Goal: Information Seeking & Learning: Learn about a topic

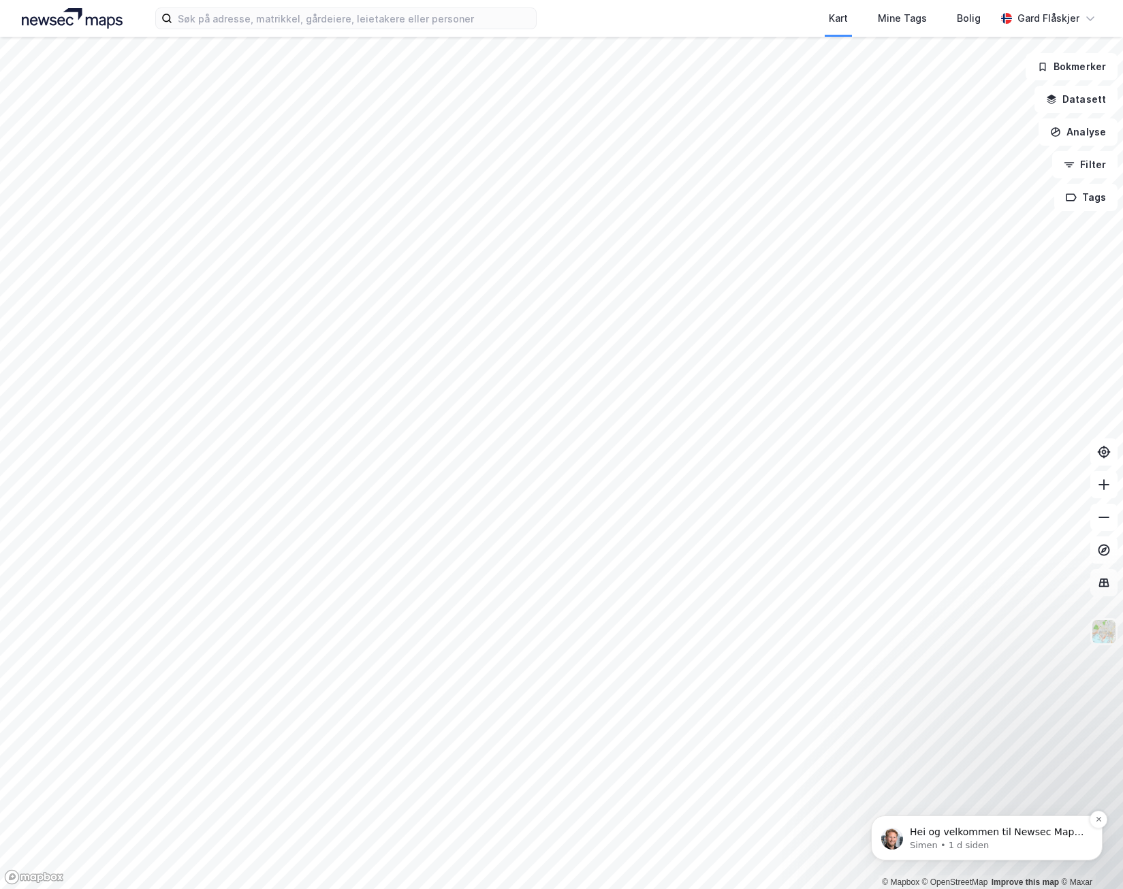
click at [817, 845] on p "Simen • 1 d siden" at bounding box center [998, 846] width 176 height 12
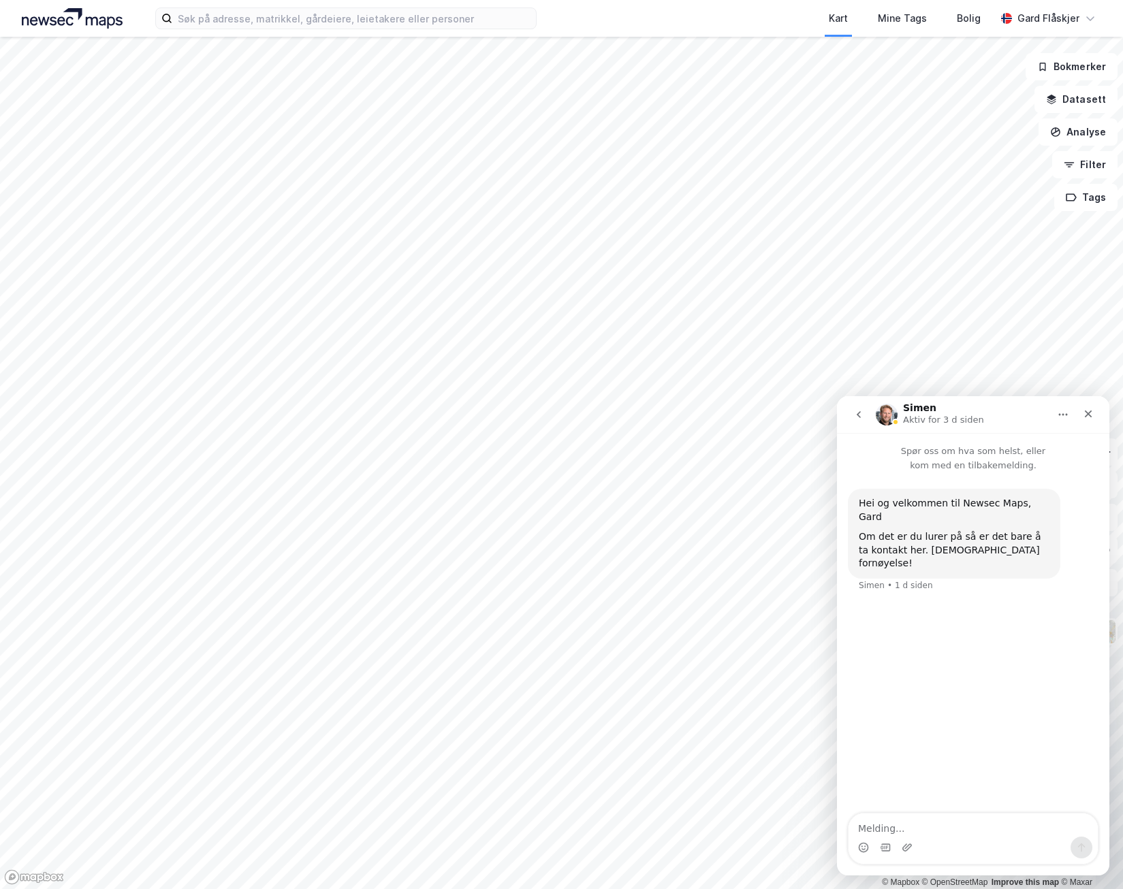
click at [817, 835] on textarea "Melding..." at bounding box center [973, 825] width 249 height 23
type textarea "Supert, takk!"
click at [817, 407] on div "Lukk" at bounding box center [1088, 414] width 25 height 25
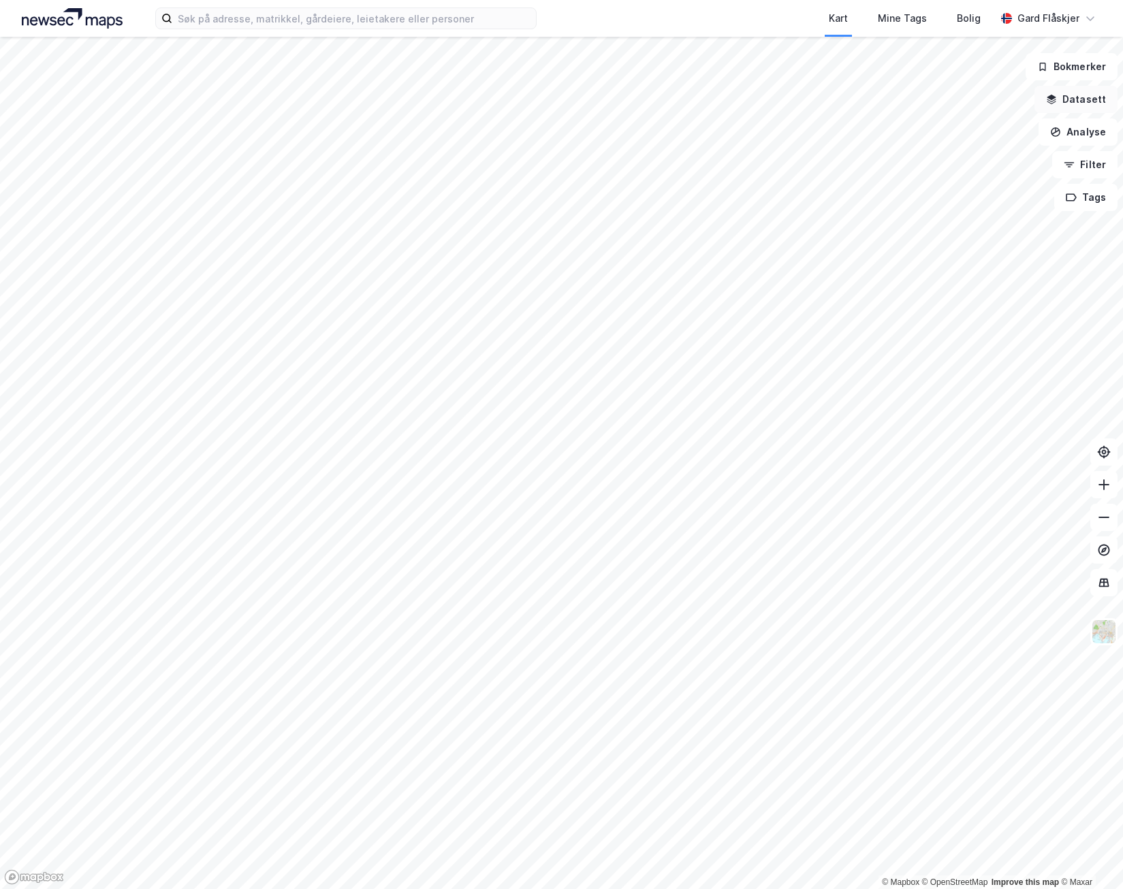
click at [817, 99] on button "Datasett" at bounding box center [1075, 99] width 83 height 27
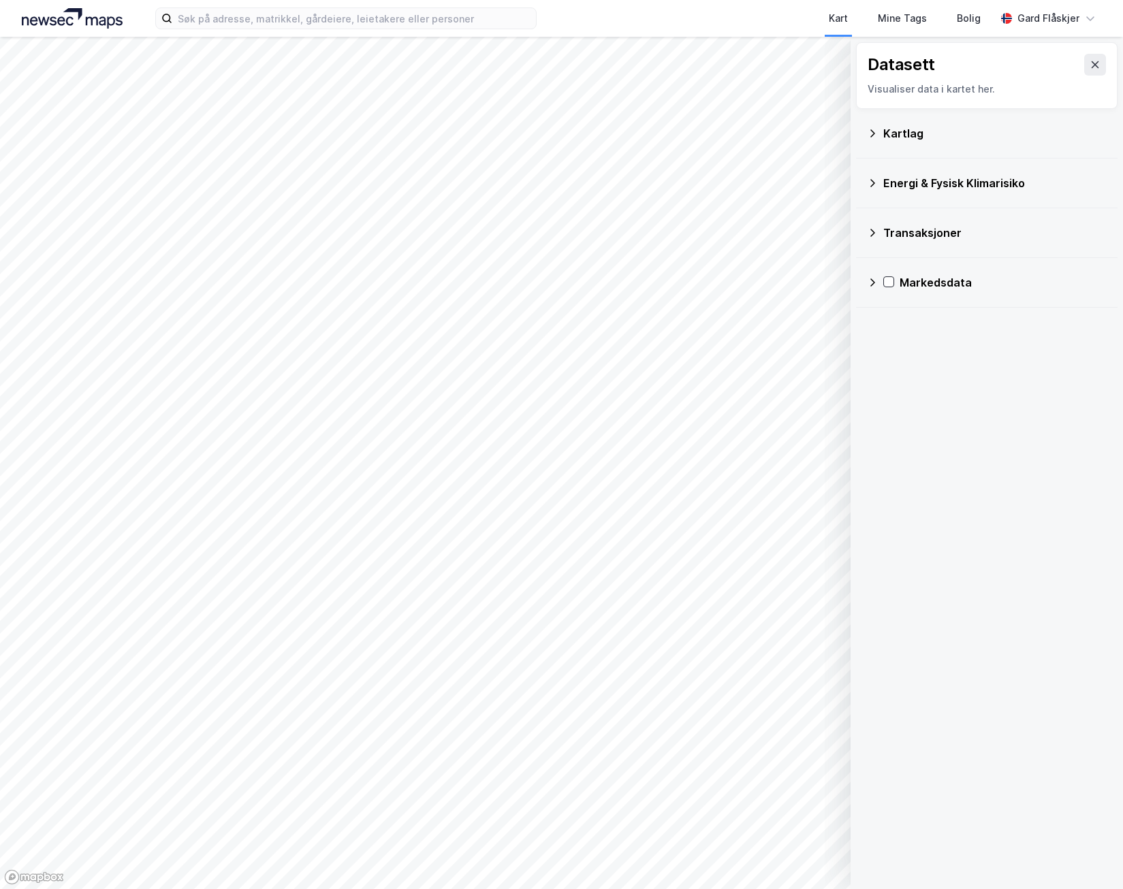
click at [817, 136] on div "Kartlag" at bounding box center [994, 133] width 223 height 16
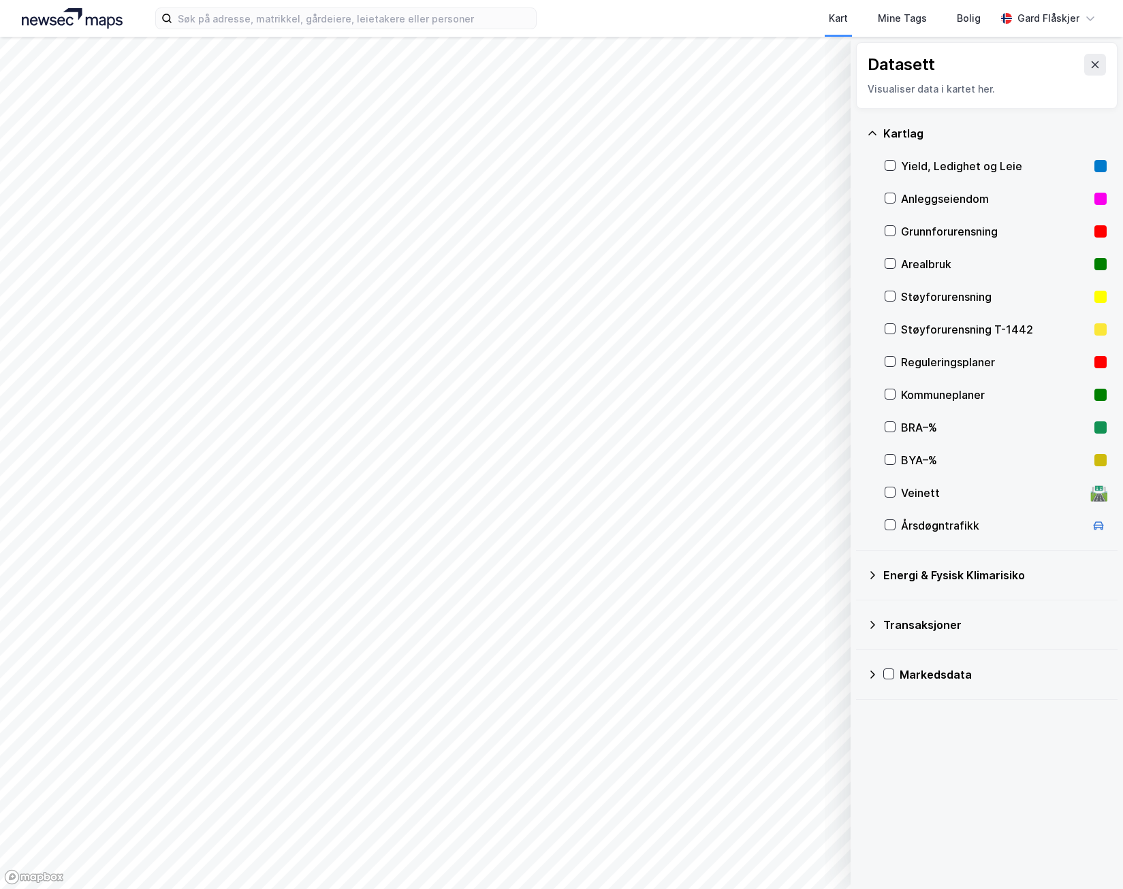
click at [817, 172] on div "Yield, Ledighet og Leie" at bounding box center [996, 166] width 222 height 33
click at [817, 141] on div "Kartlag" at bounding box center [987, 133] width 240 height 33
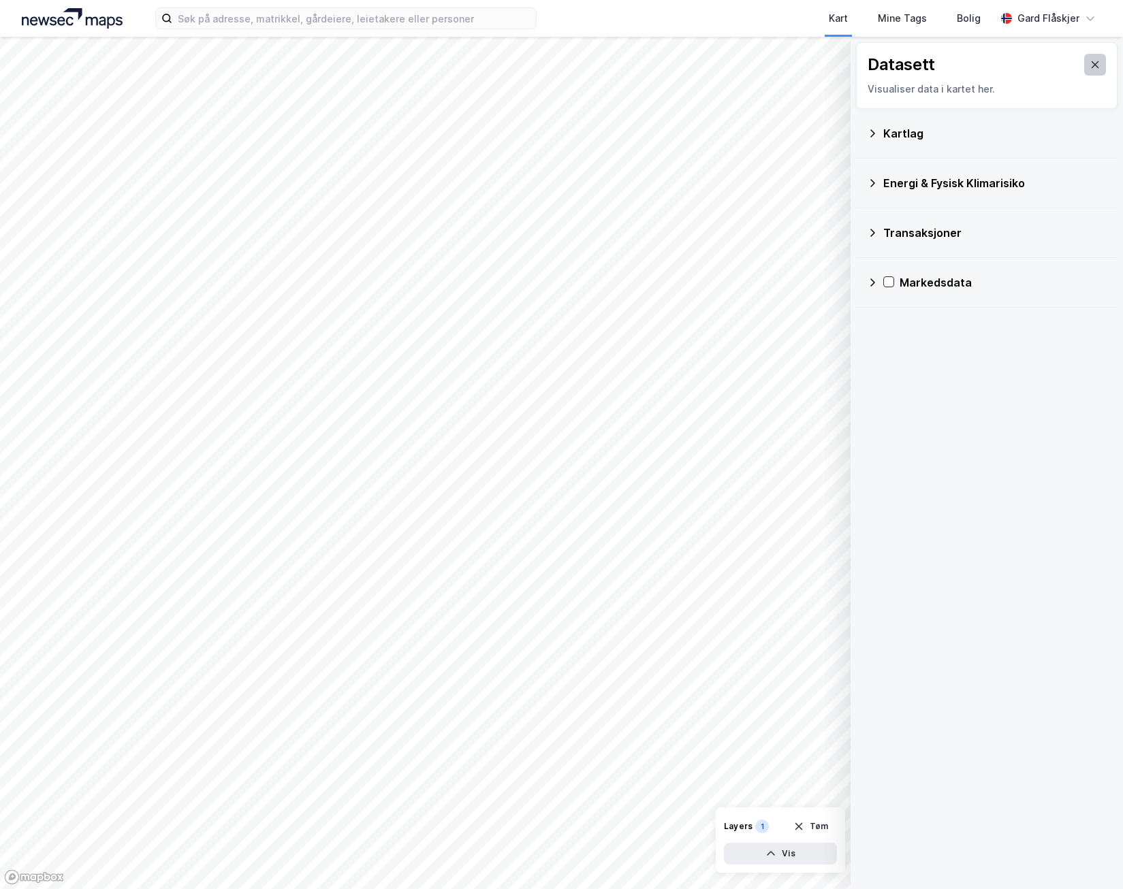
click at [817, 65] on icon at bounding box center [1095, 64] width 11 height 11
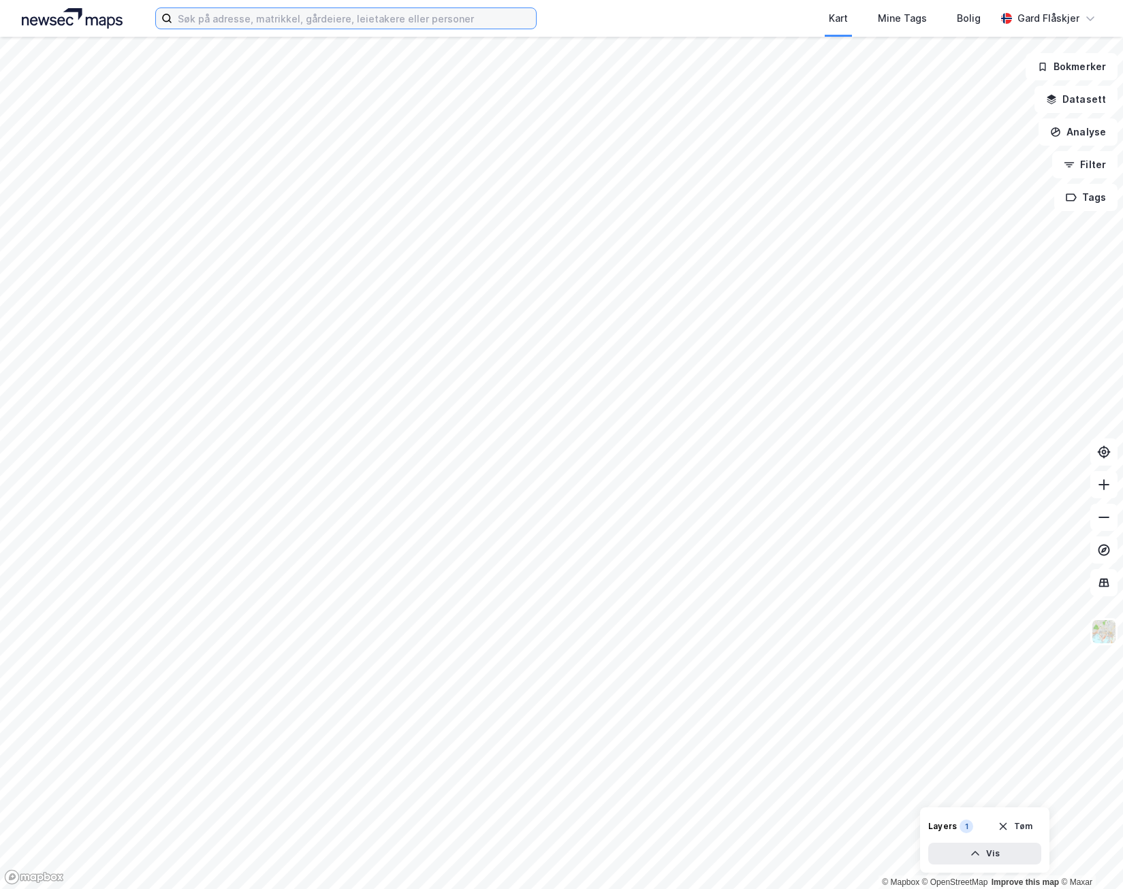
click at [244, 18] on input at bounding box center [354, 18] width 364 height 20
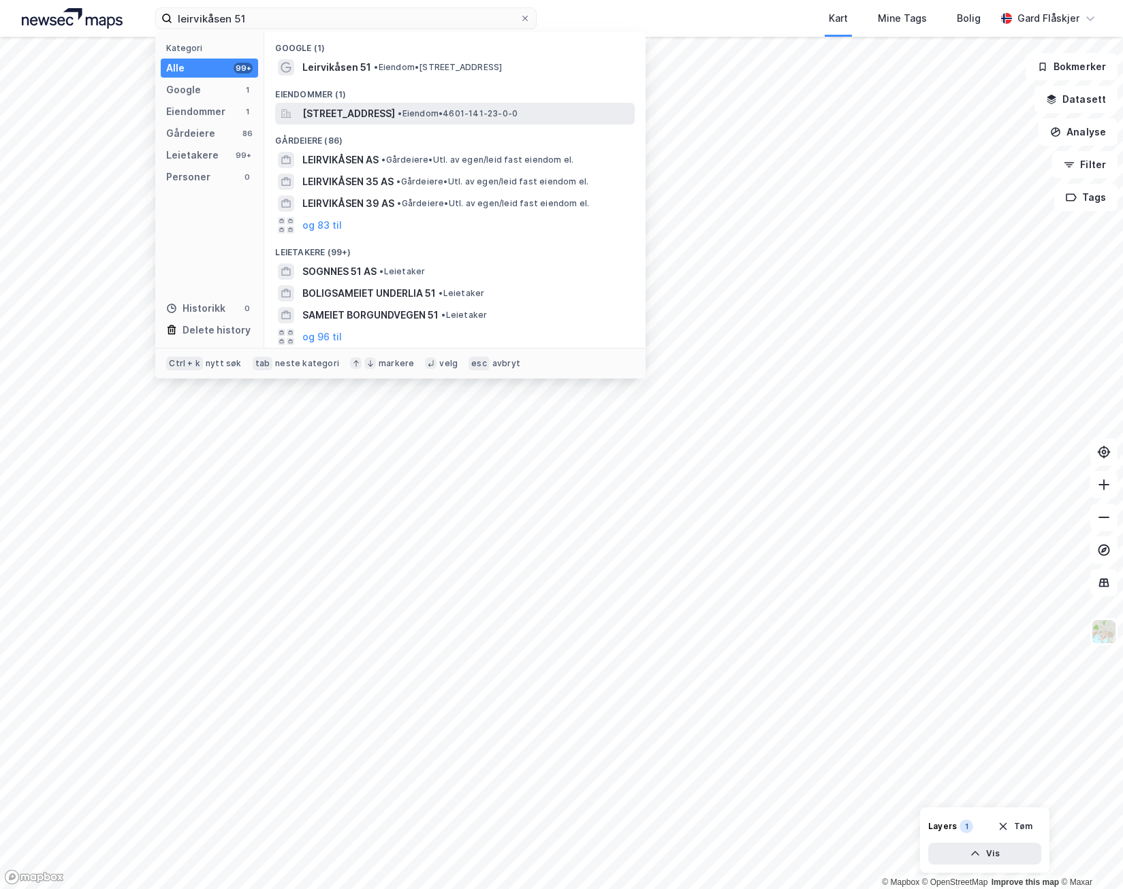
click at [467, 123] on div "[STREET_ADDRESS] • Eiendom • 4601-141-23-0-0" at bounding box center [455, 114] width 360 height 22
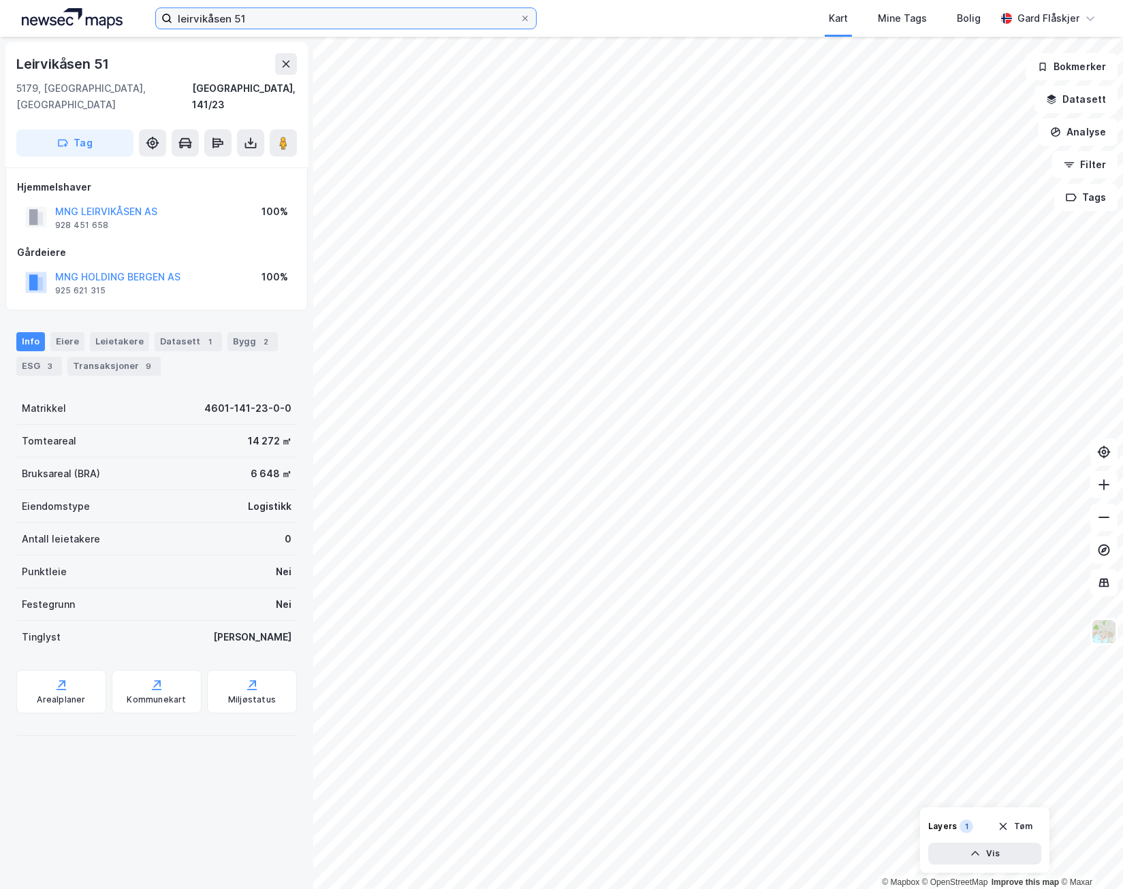
click at [251, 25] on input "leirvikåsen 51" at bounding box center [345, 18] width 347 height 20
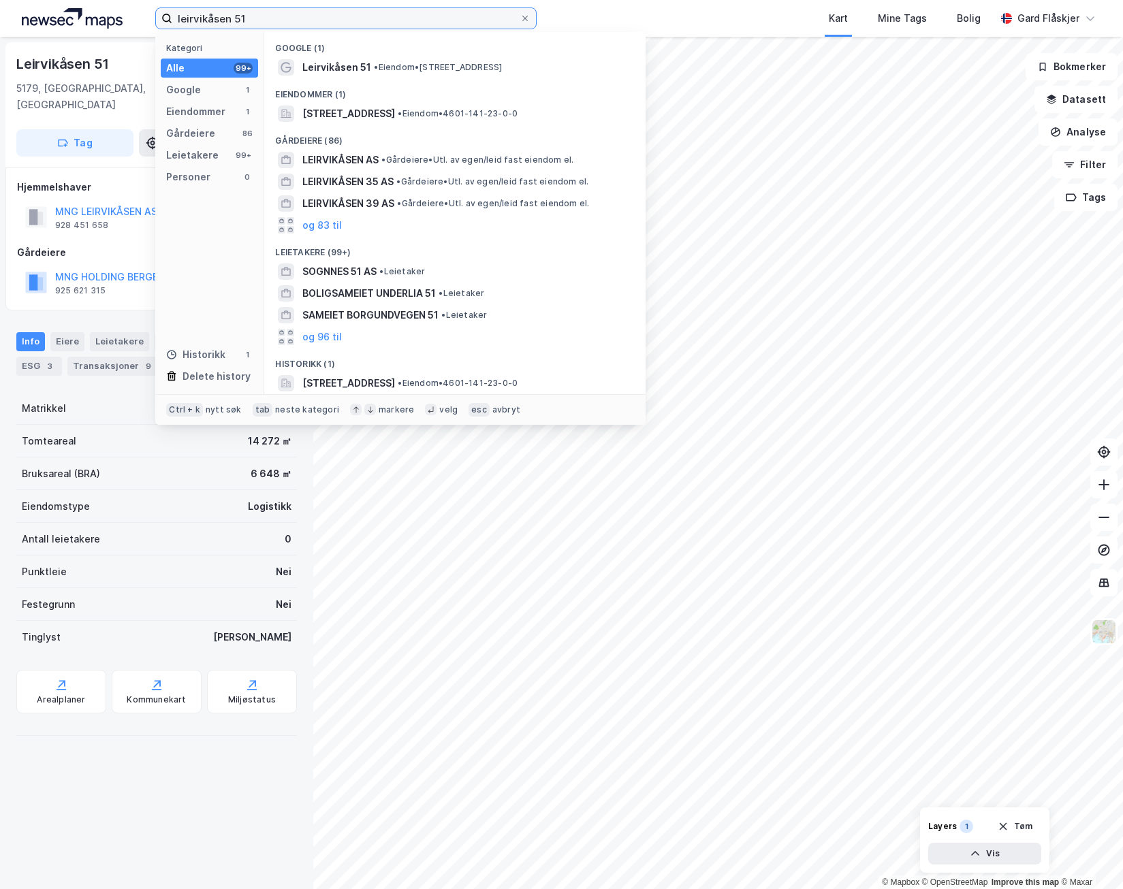
click at [251, 25] on input "leirvikåsen 51" at bounding box center [345, 18] width 347 height 20
paste input "[STREET_ADDRESS]"
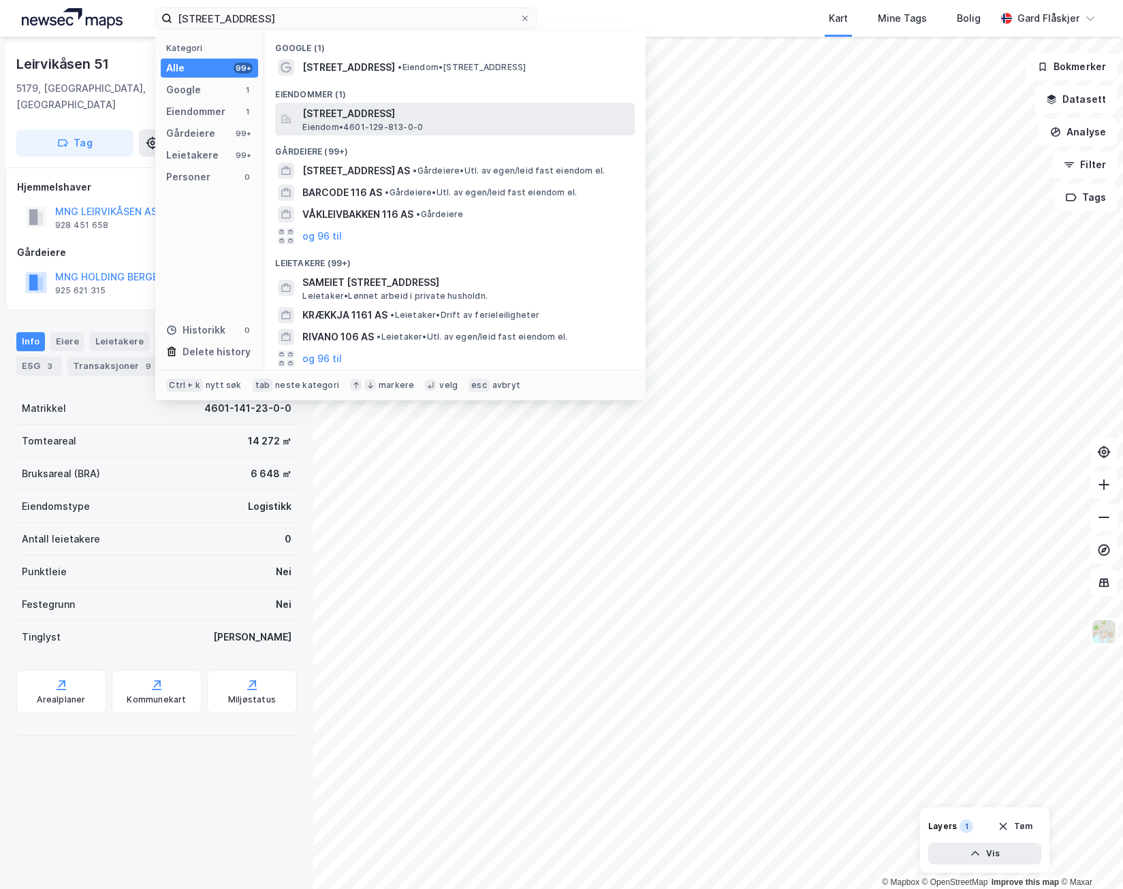
click at [365, 122] on span "Eiendom • 4601-129-813-0-0" at bounding box center [362, 127] width 121 height 11
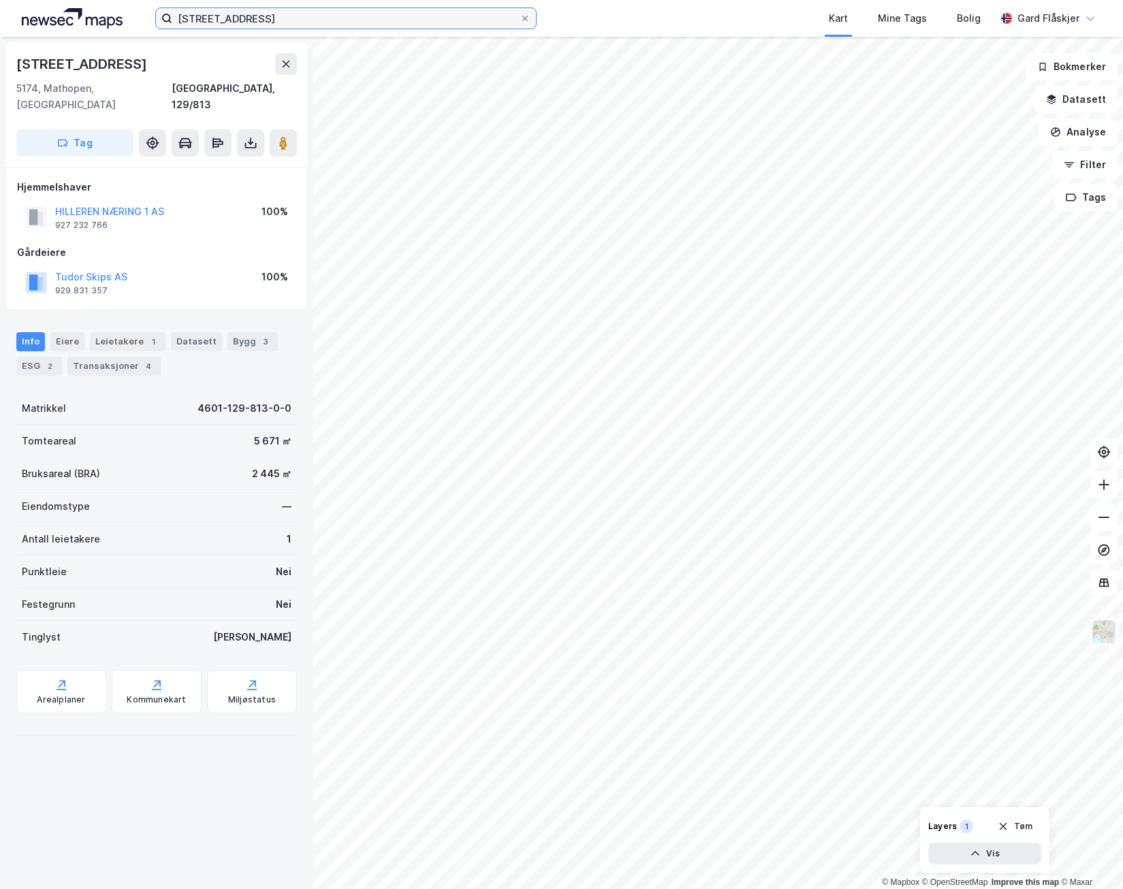
click at [307, 22] on input "[STREET_ADDRESS]" at bounding box center [345, 18] width 347 height 20
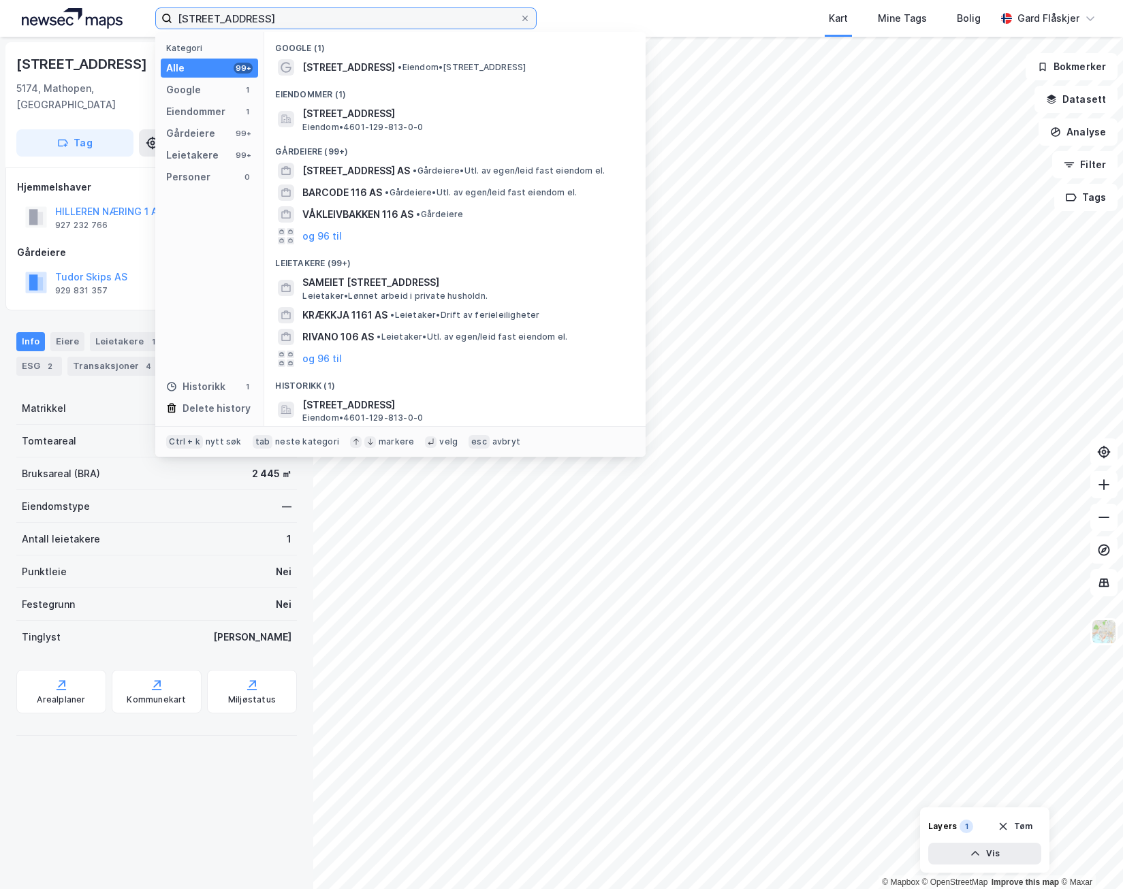
click at [307, 22] on input "[STREET_ADDRESS]" at bounding box center [345, 18] width 347 height 20
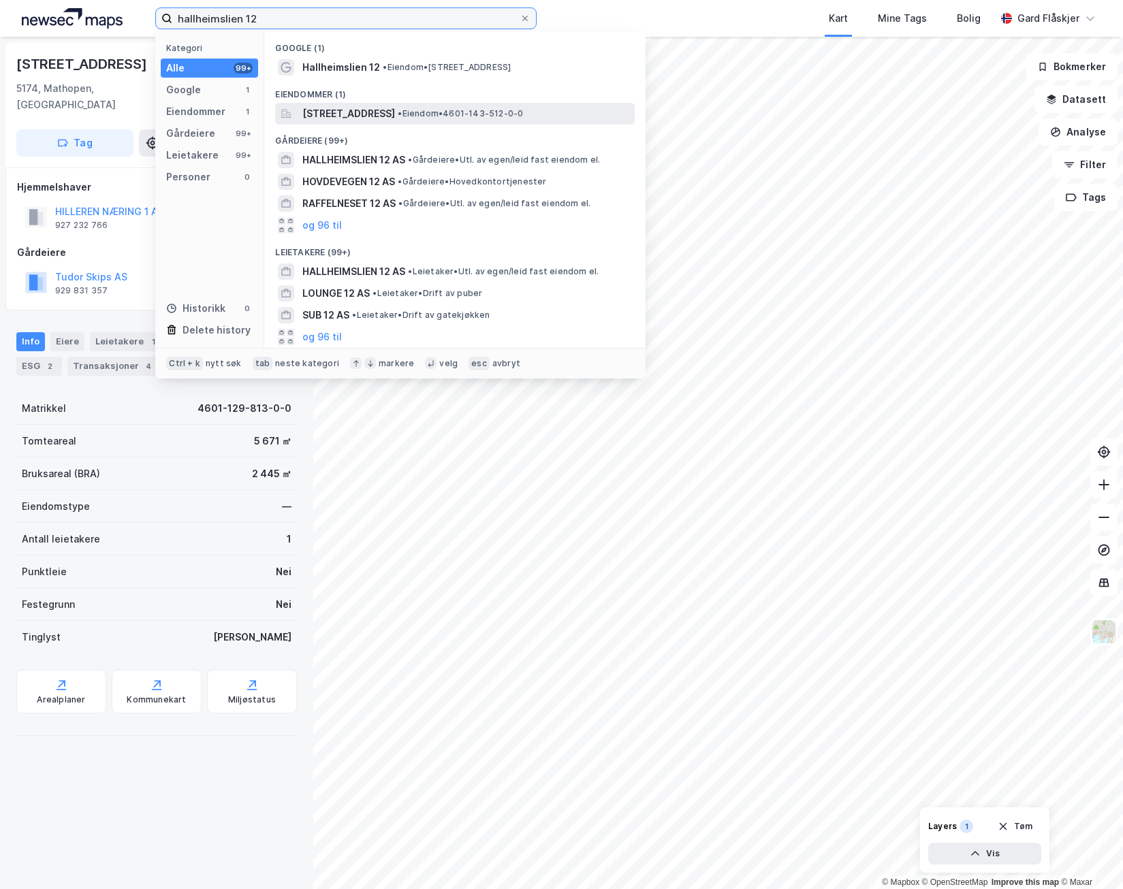
type input "hallheimslien 12"
click at [395, 116] on span "[STREET_ADDRESS]" at bounding box center [348, 114] width 93 height 16
